Goal: Transaction & Acquisition: Purchase product/service

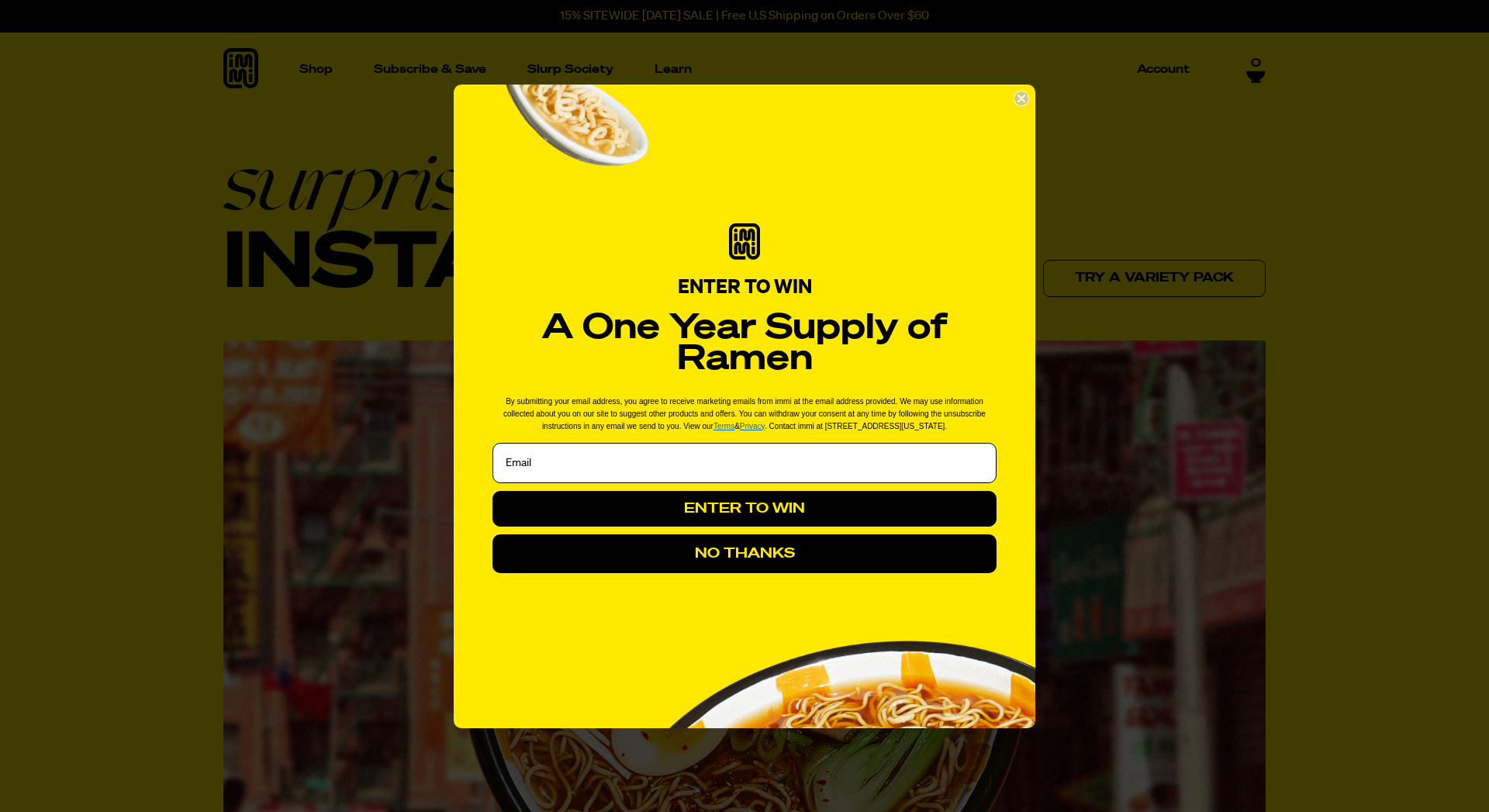
click at [1024, 97] on icon "Close dialog" at bounding box center [1022, 98] width 6 height 6
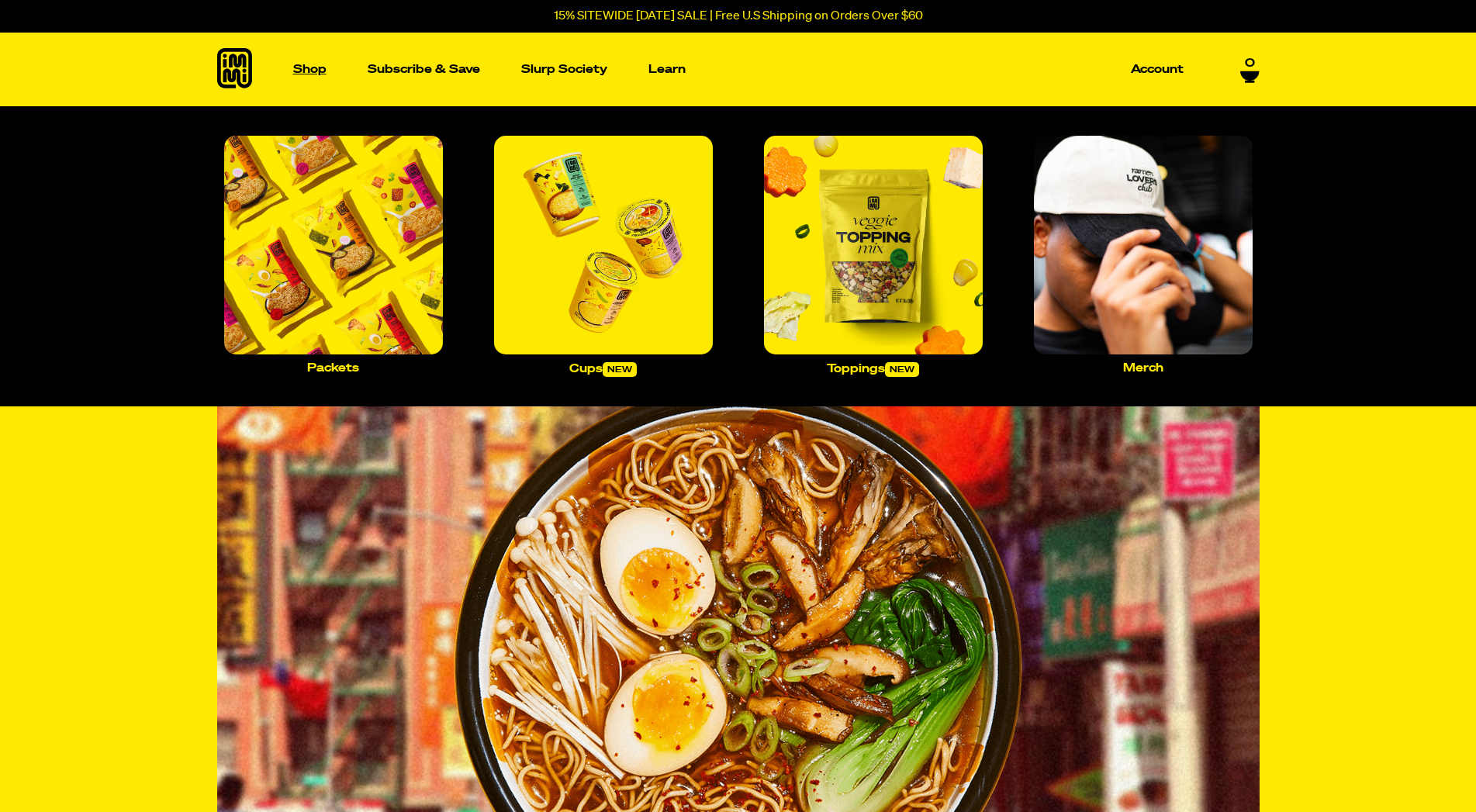
click at [314, 68] on p "Shop" at bounding box center [310, 69] width 34 height 12
click at [617, 243] on img "Main navigation" at bounding box center [603, 245] width 218 height 218
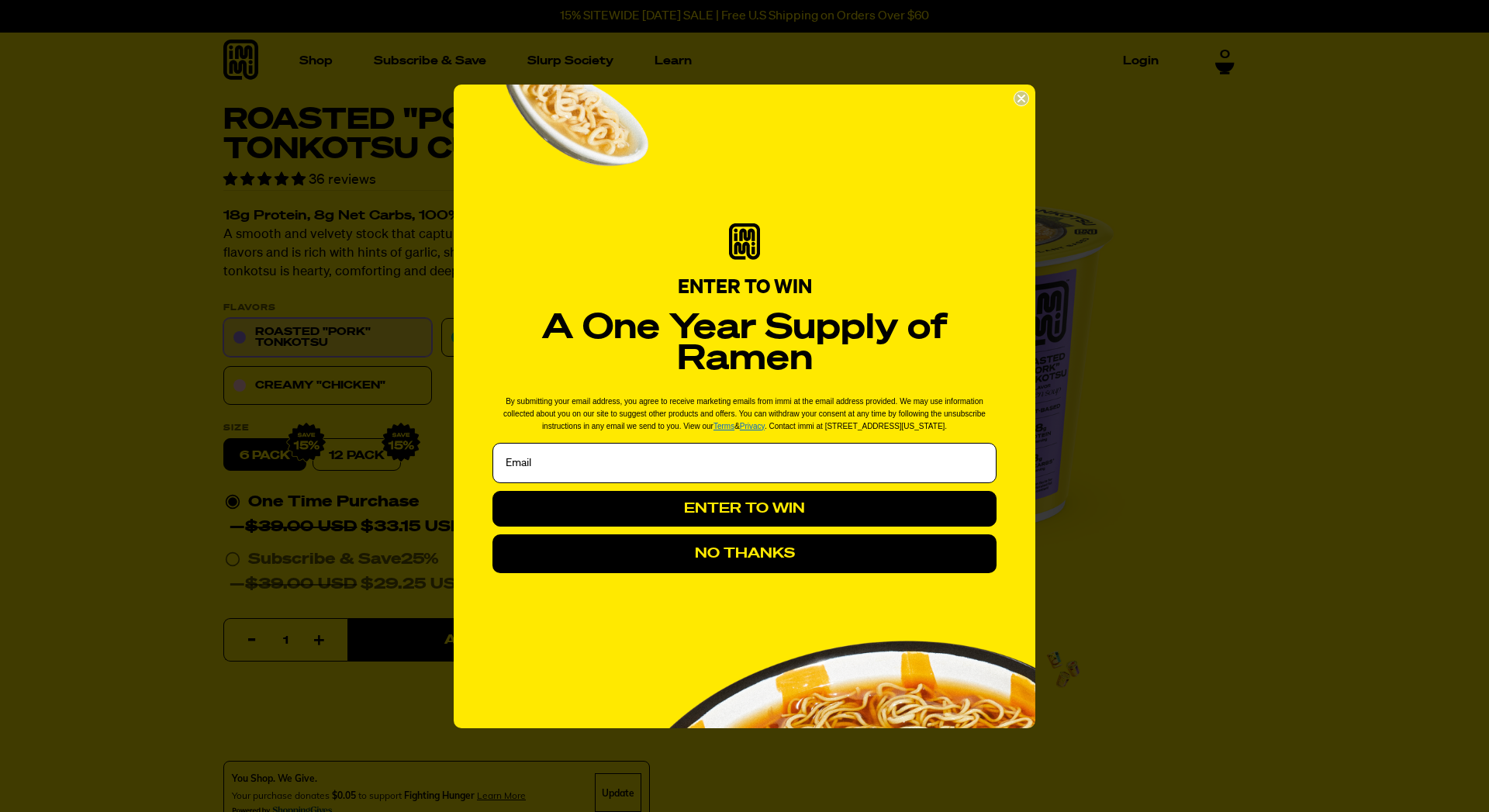
click at [1021, 95] on circle "Close dialog" at bounding box center [1022, 98] width 15 height 15
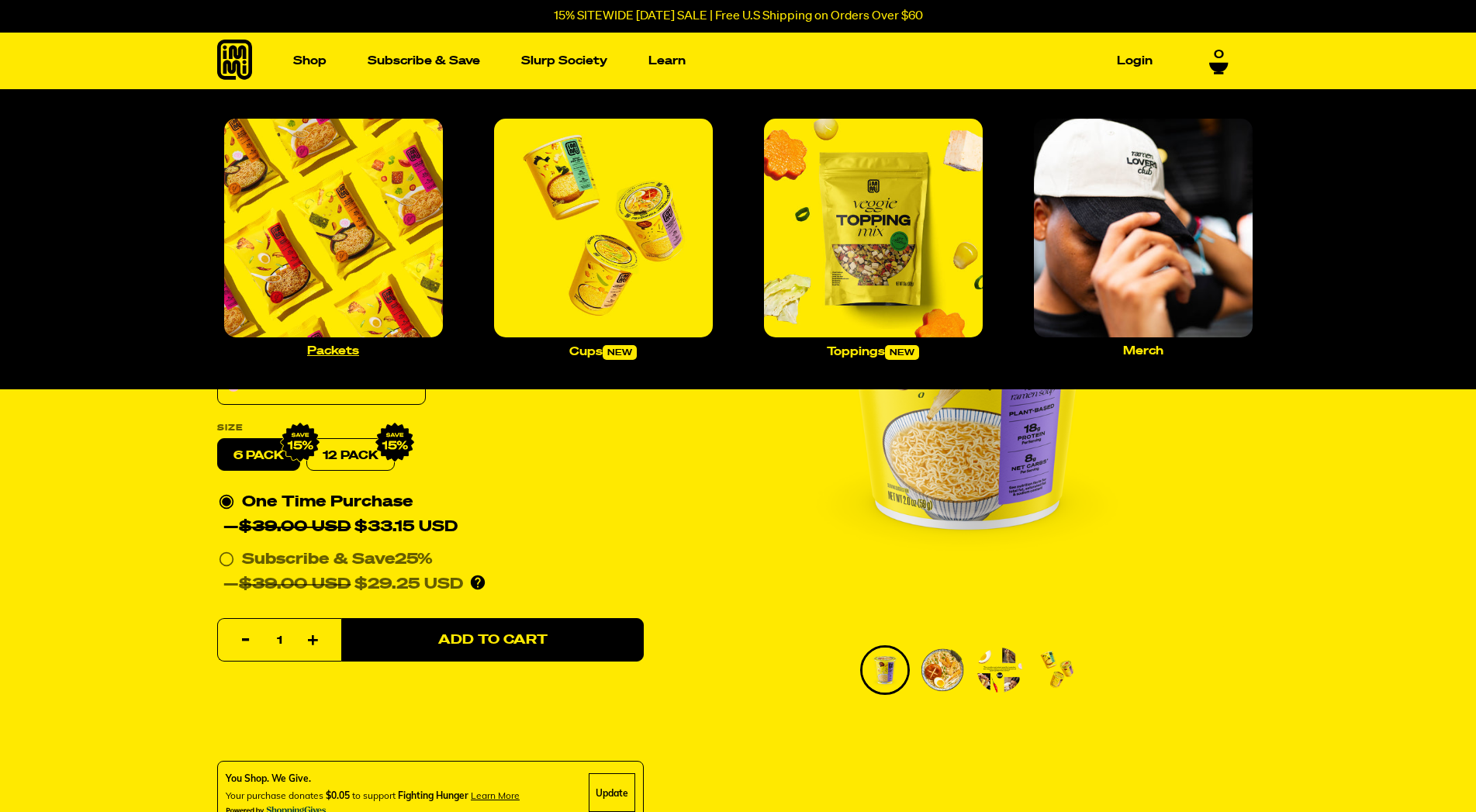
click at [311, 237] on img "Main navigation" at bounding box center [333, 228] width 218 height 218
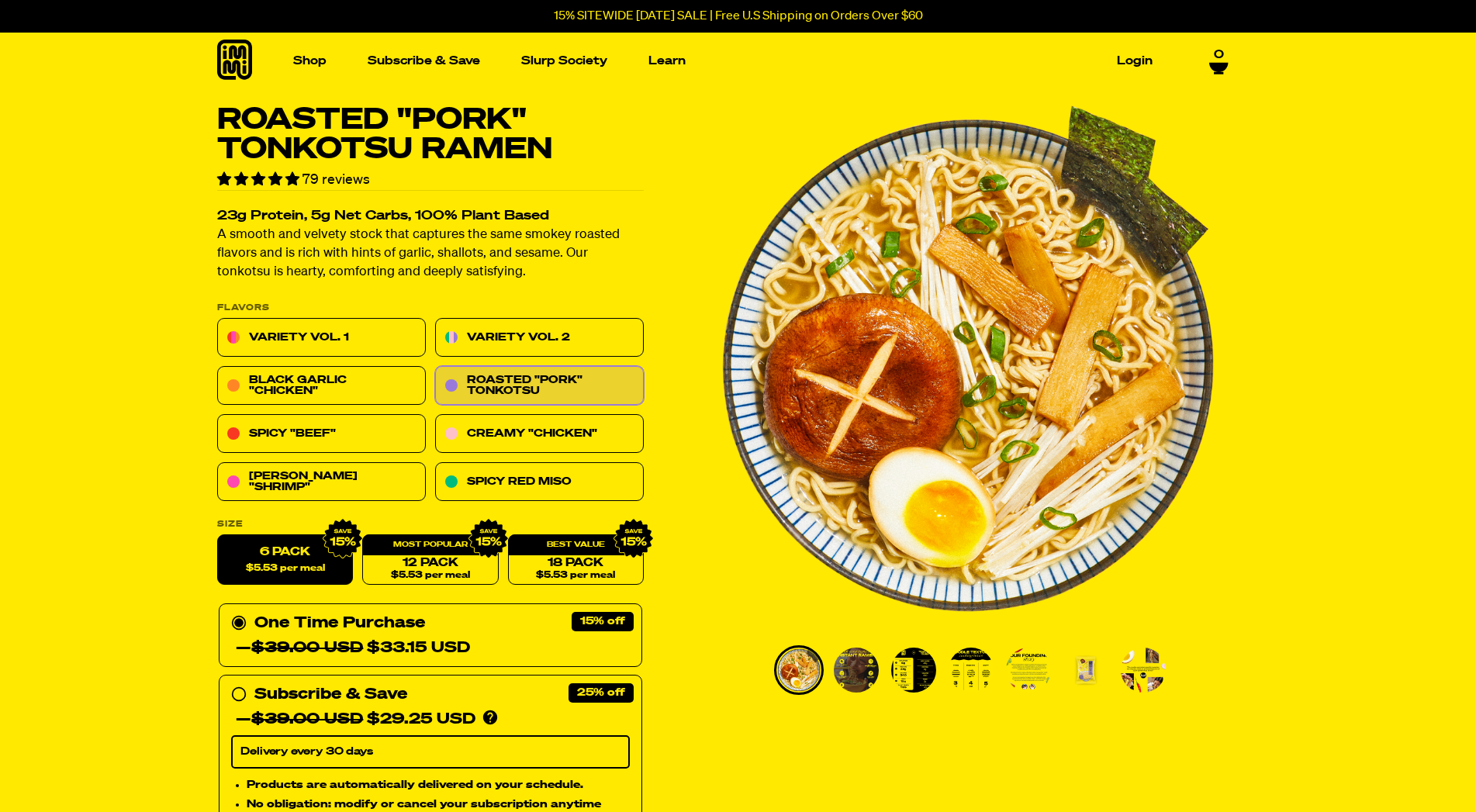
click at [1090, 673] on img "Go to slide 6" at bounding box center [1086, 670] width 45 height 45
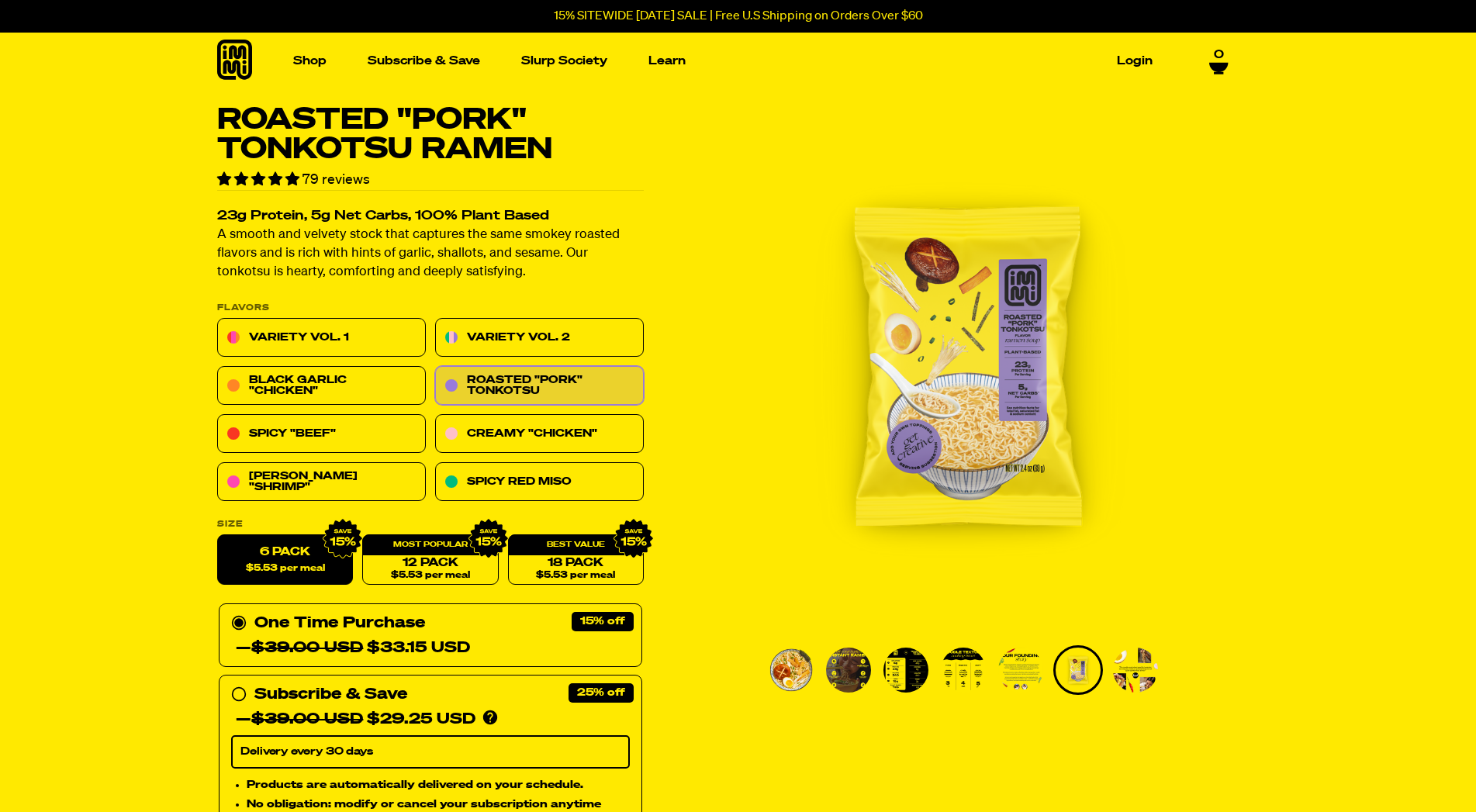
click at [232, 51] on icon at bounding box center [234, 60] width 35 height 41
